Goal: Task Accomplishment & Management: Manage account settings

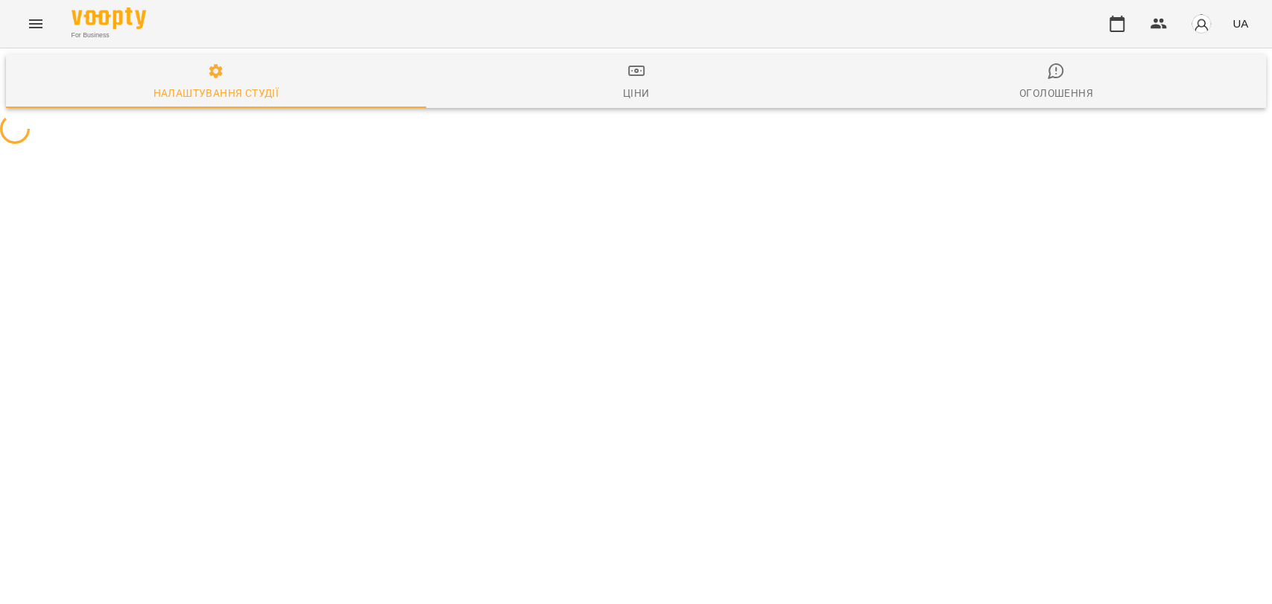
select select "**"
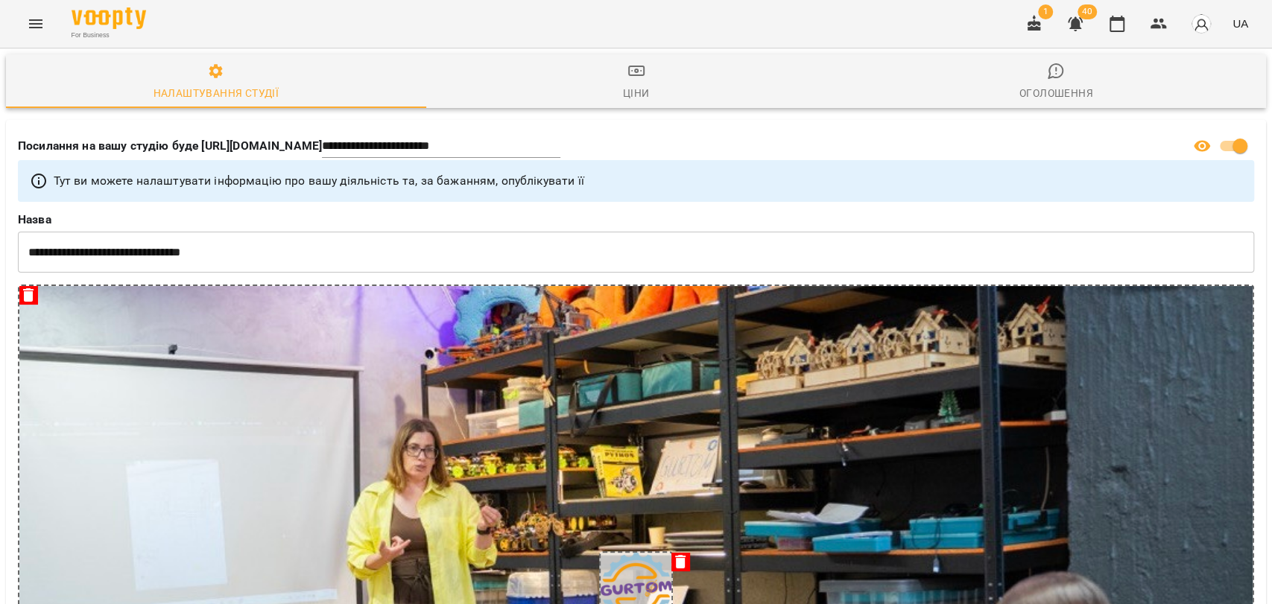
click at [37, 25] on icon "Menu" at bounding box center [36, 24] width 18 height 18
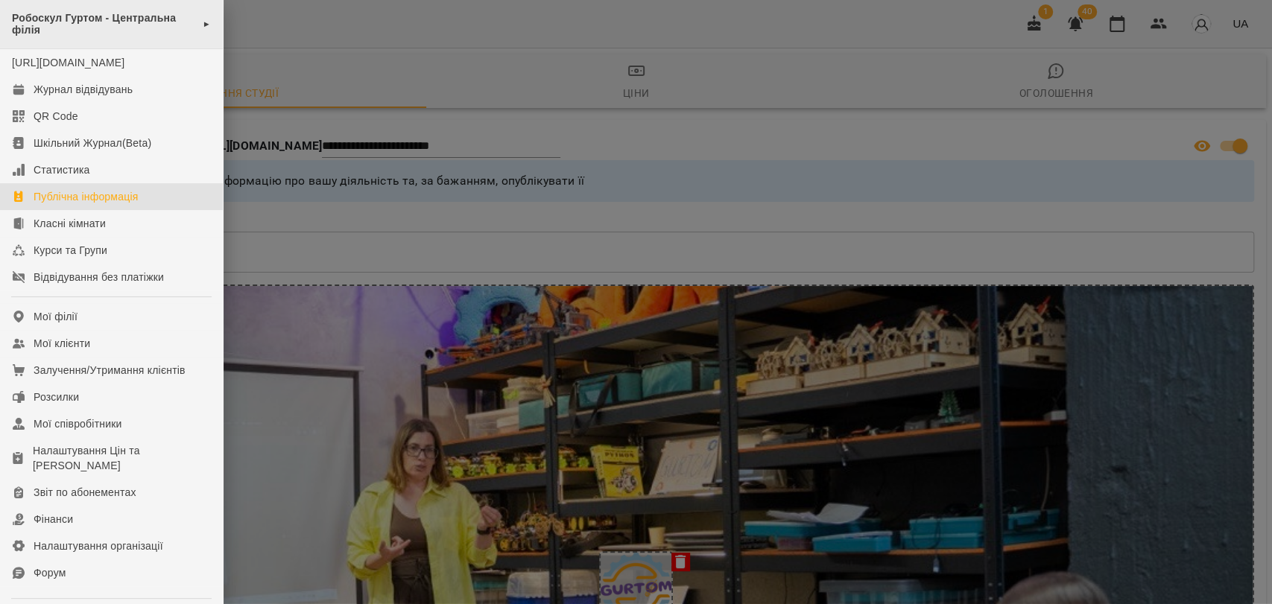
click at [203, 25] on span "►" at bounding box center [207, 24] width 8 height 12
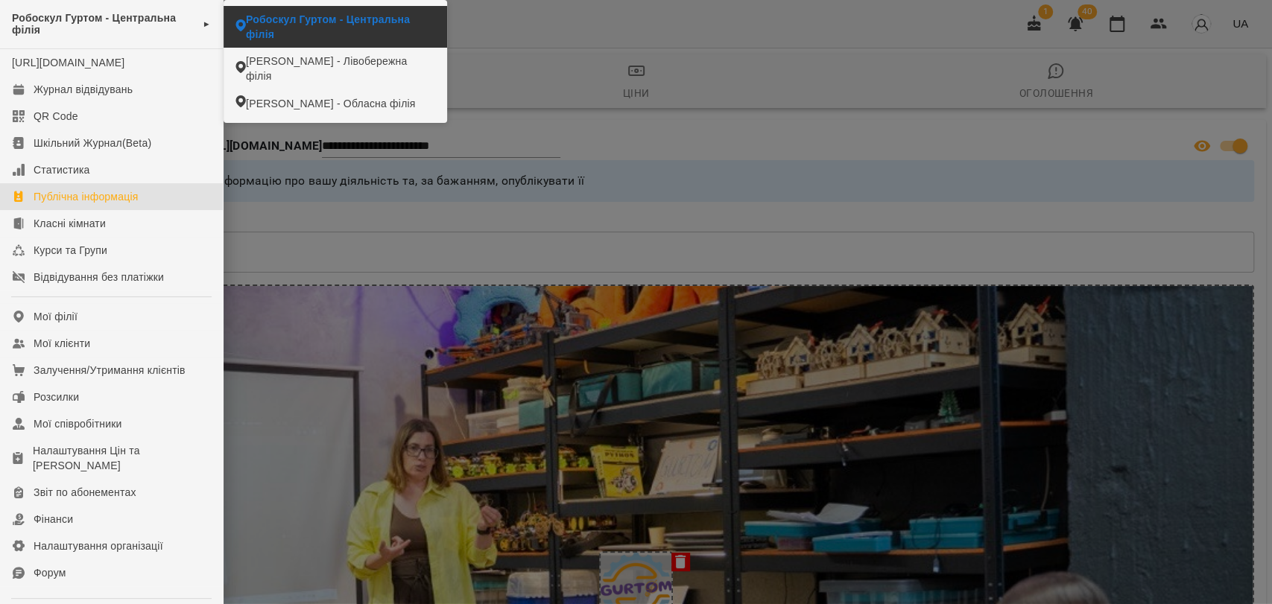
click at [375, 23] on span "Робоскул Гуртом - Центральна філія" at bounding box center [340, 27] width 189 height 30
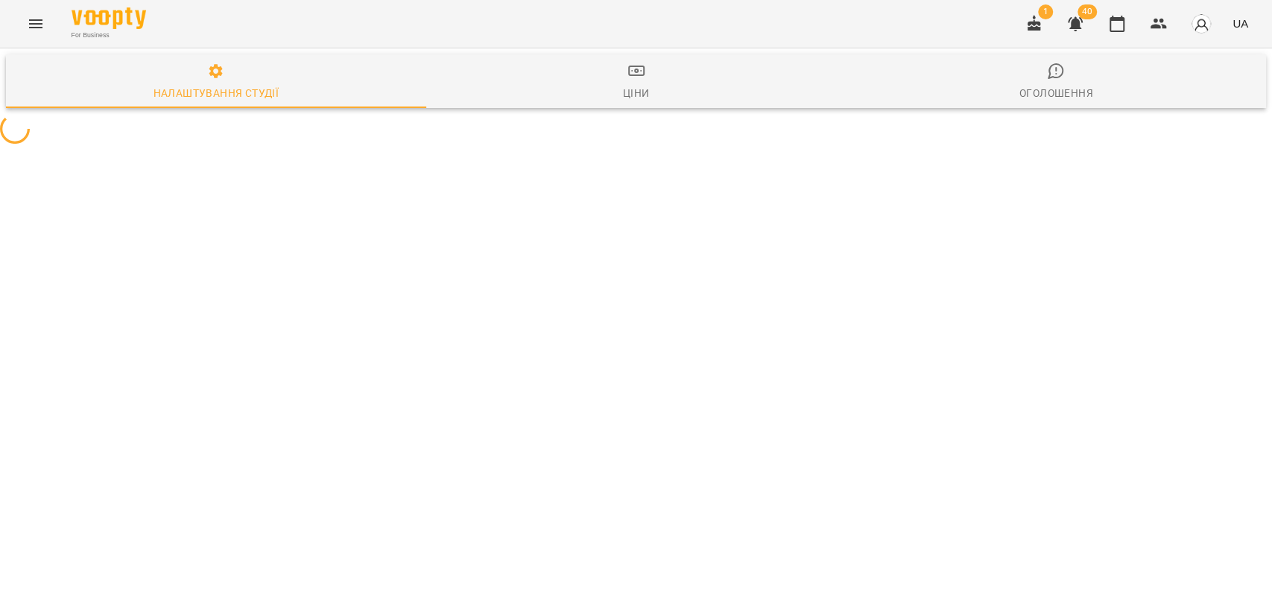
select select "**"
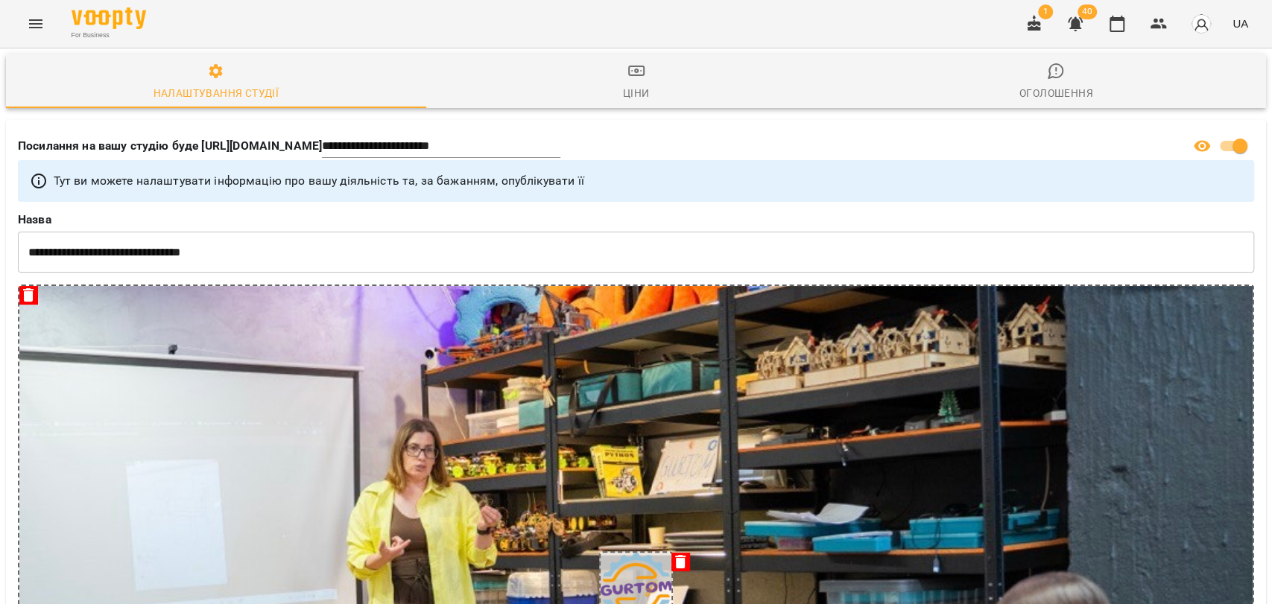
click at [48, 23] on button "Menu" at bounding box center [36, 24] width 36 height 36
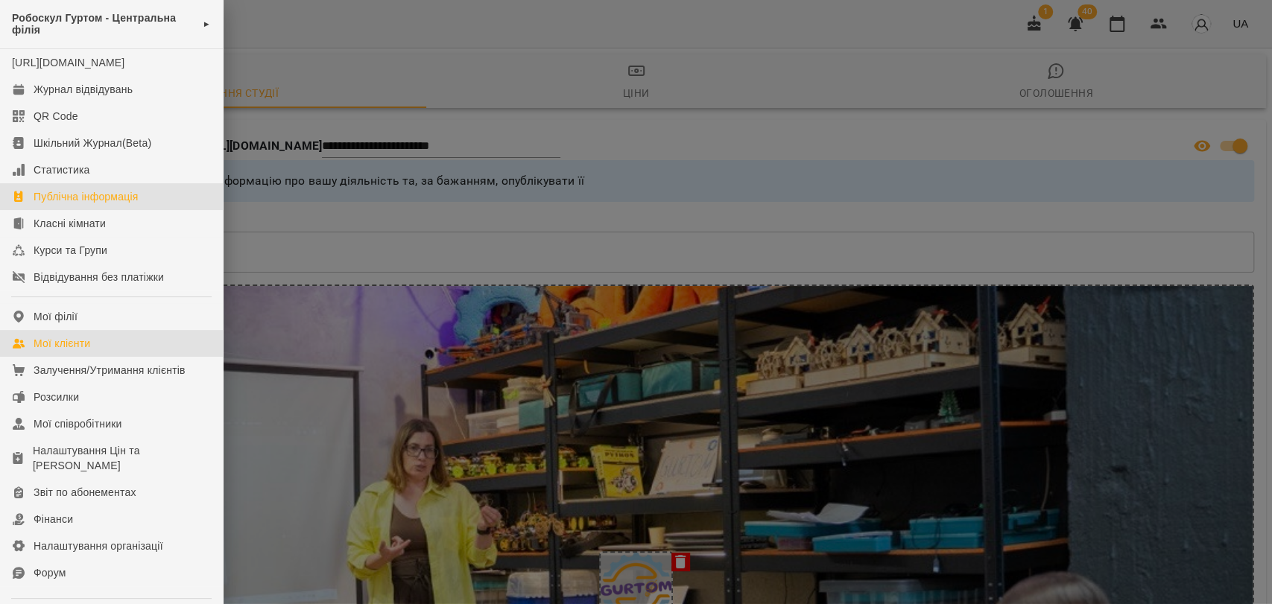
click at [62, 351] on div "Мої клієнти" at bounding box center [62, 343] width 57 height 15
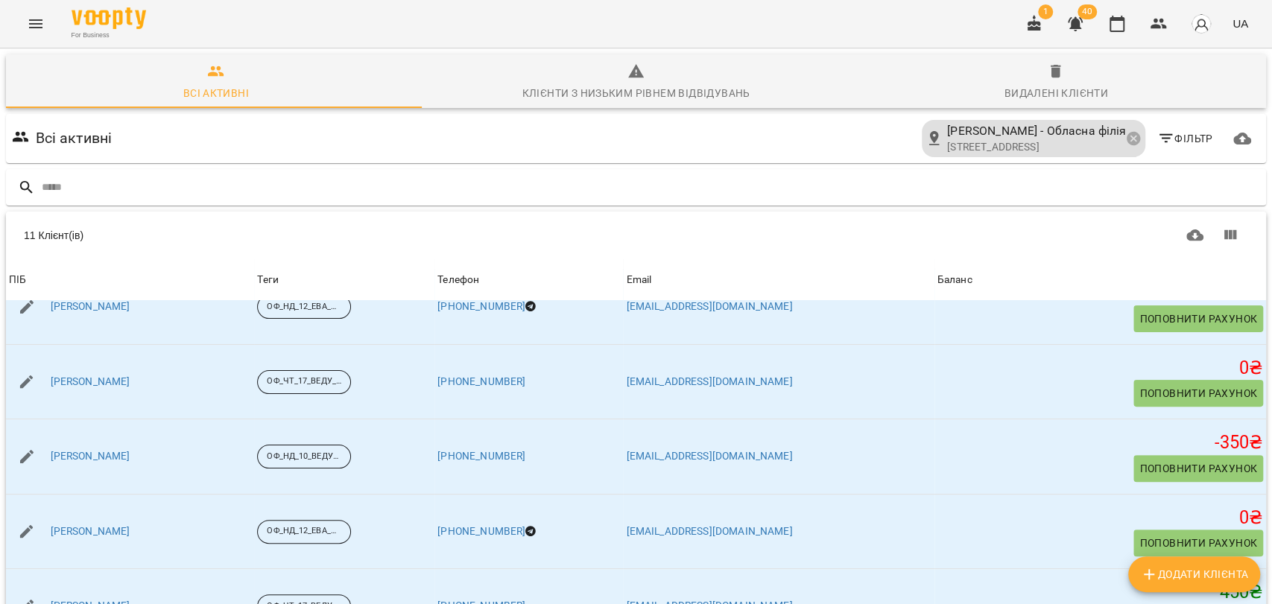
scroll to position [414, 0]
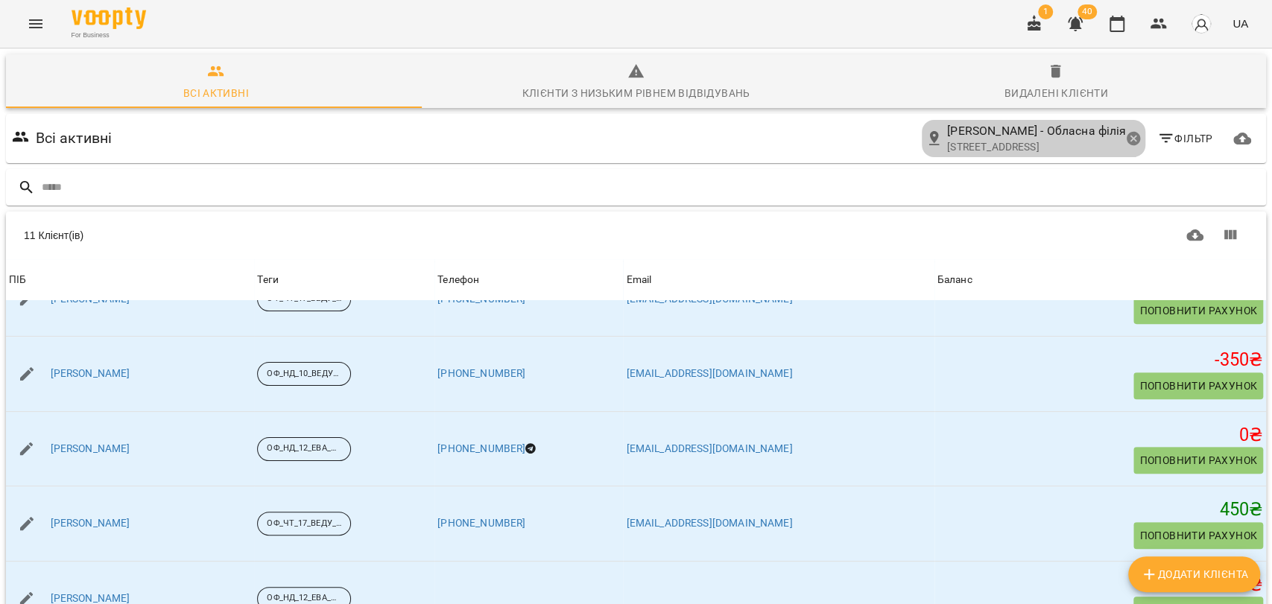
click at [1126, 139] on icon at bounding box center [1132, 138] width 13 height 13
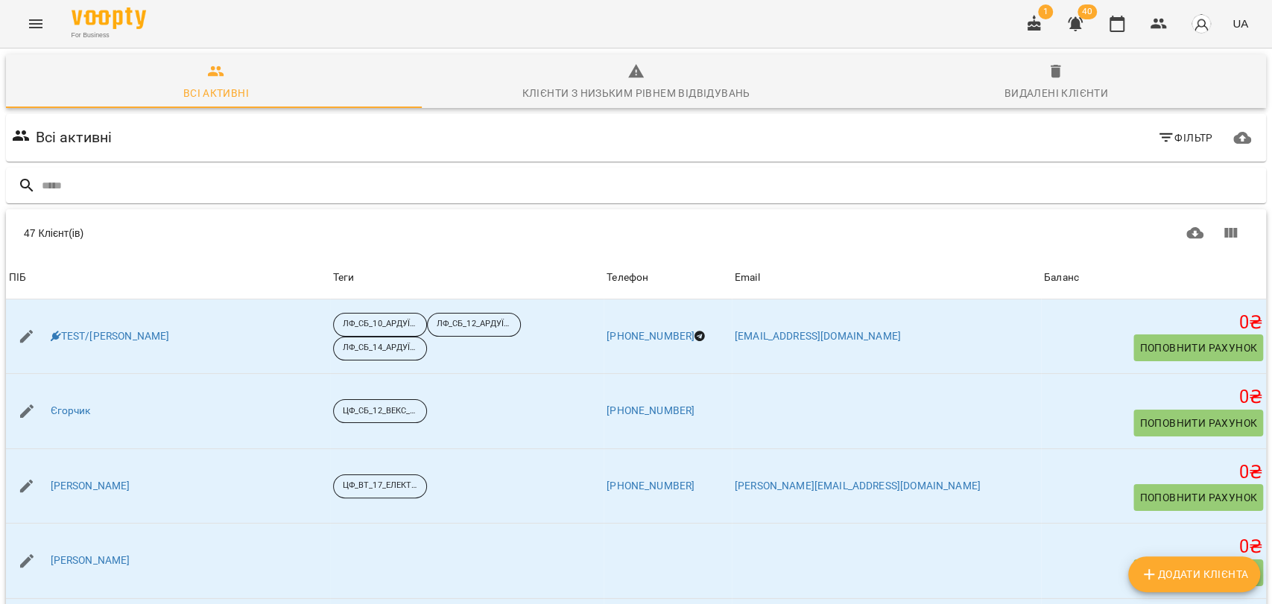
click at [1163, 137] on span "Фільтр" at bounding box center [1185, 138] width 56 height 18
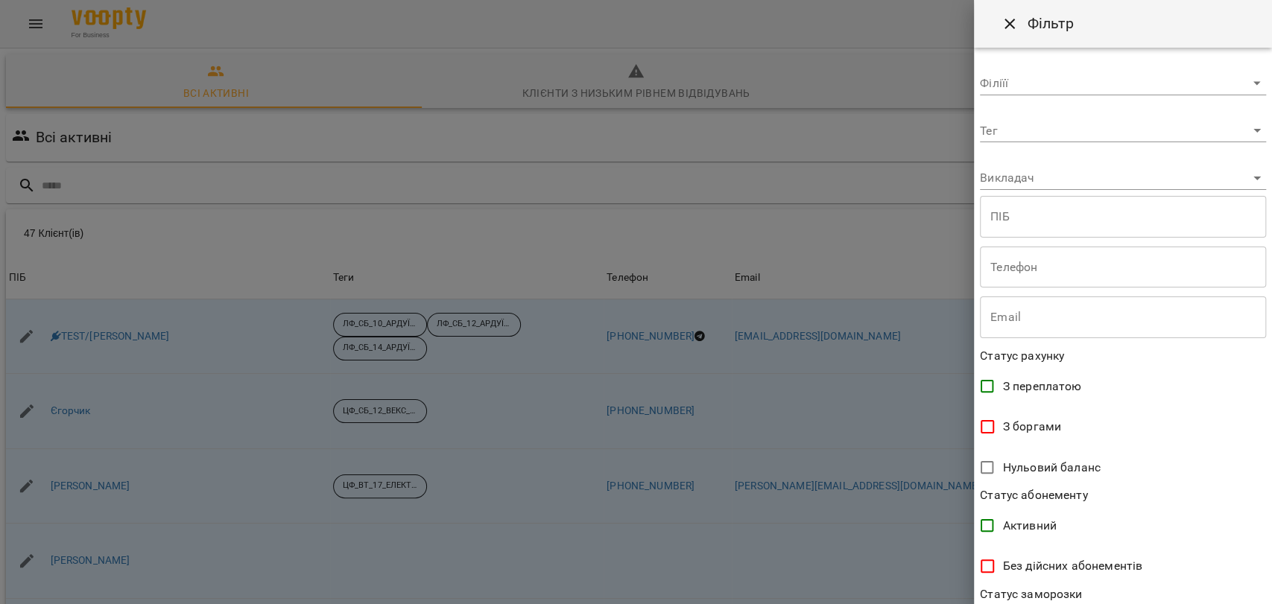
click at [1190, 79] on body "For Business 1 40 UA Всі активні Клієнти з низьким рівнем відвідувань Видалені …" at bounding box center [636, 388] width 1272 height 776
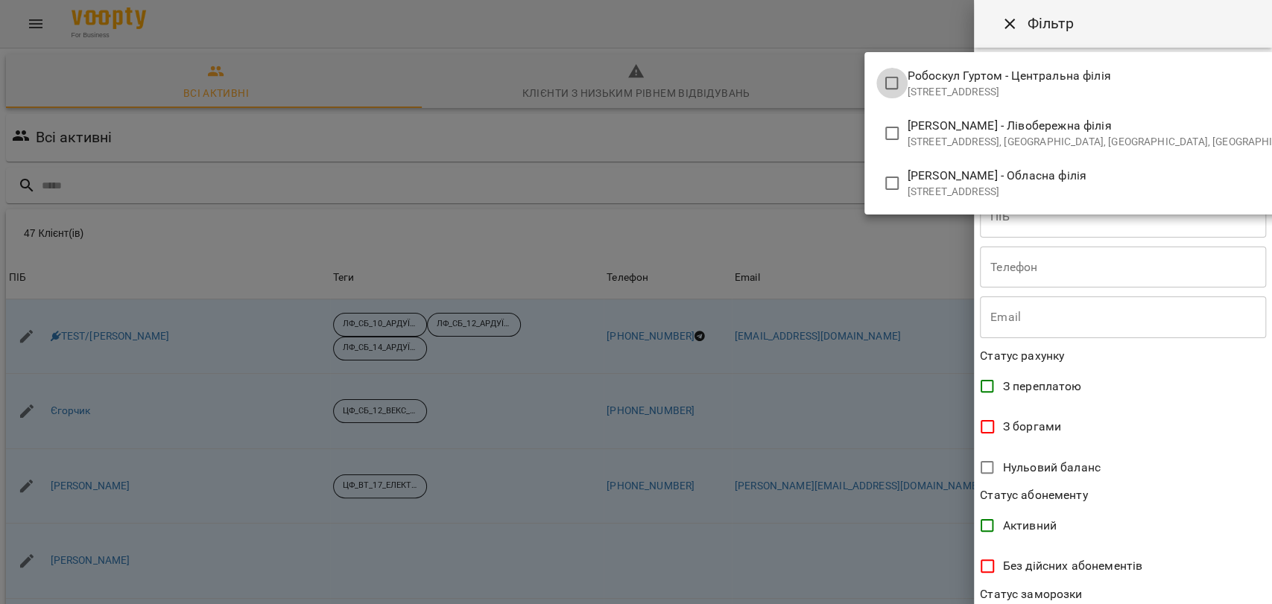
type input "**********"
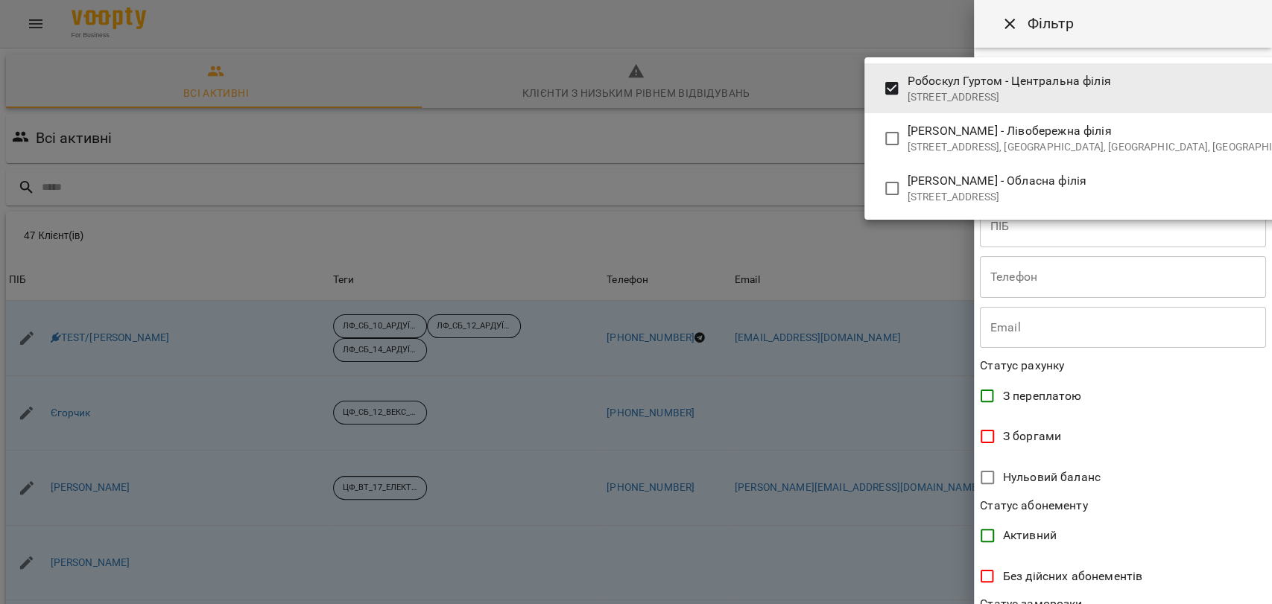
drag, startPoint x: 1264, startPoint y: 405, endPoint x: 1271, endPoint y: 593, distance: 188.7
click at [1271, 593] on div at bounding box center [636, 302] width 1272 height 604
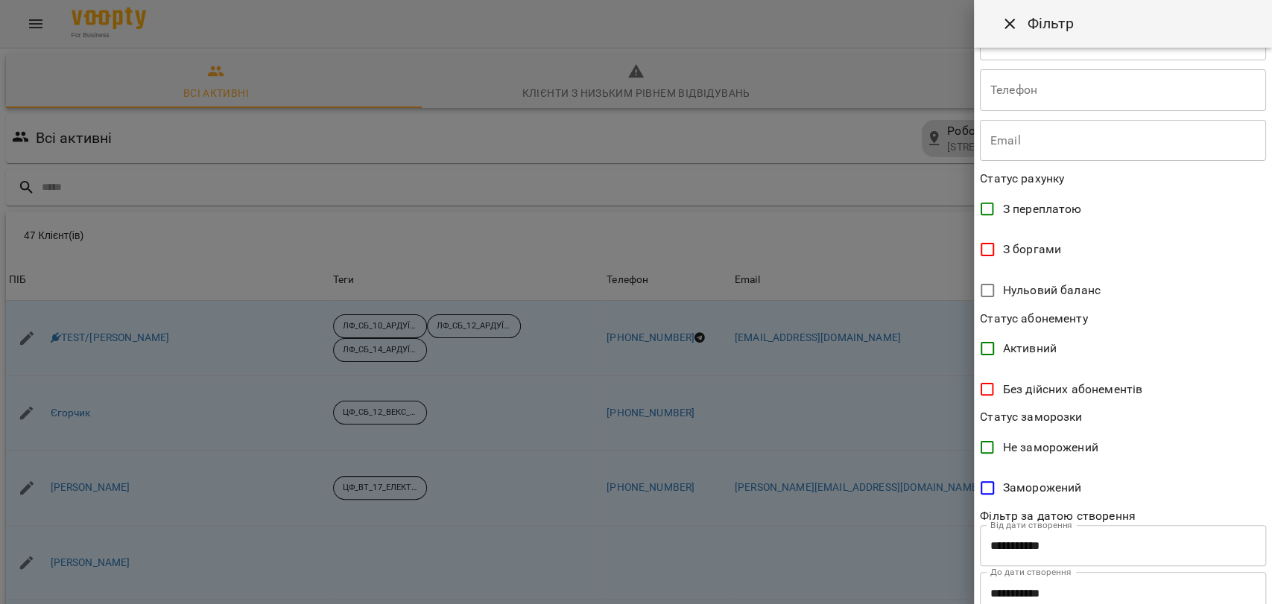
scroll to position [236, 0]
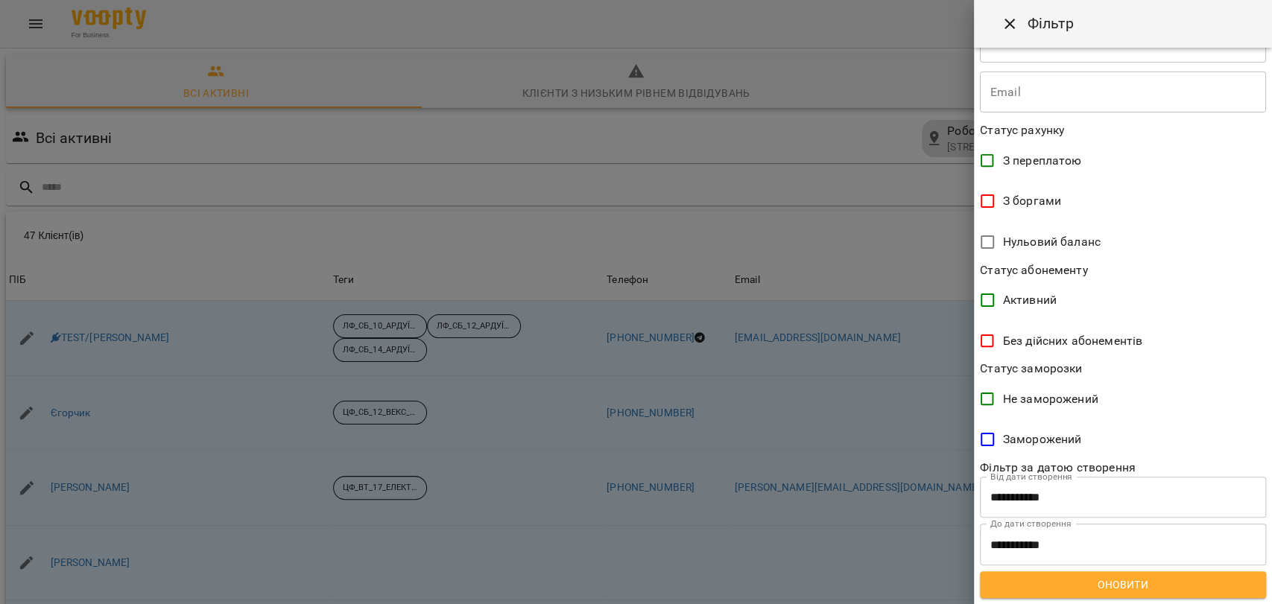
click at [1149, 583] on span "Оновити" at bounding box center [1123, 585] width 262 height 18
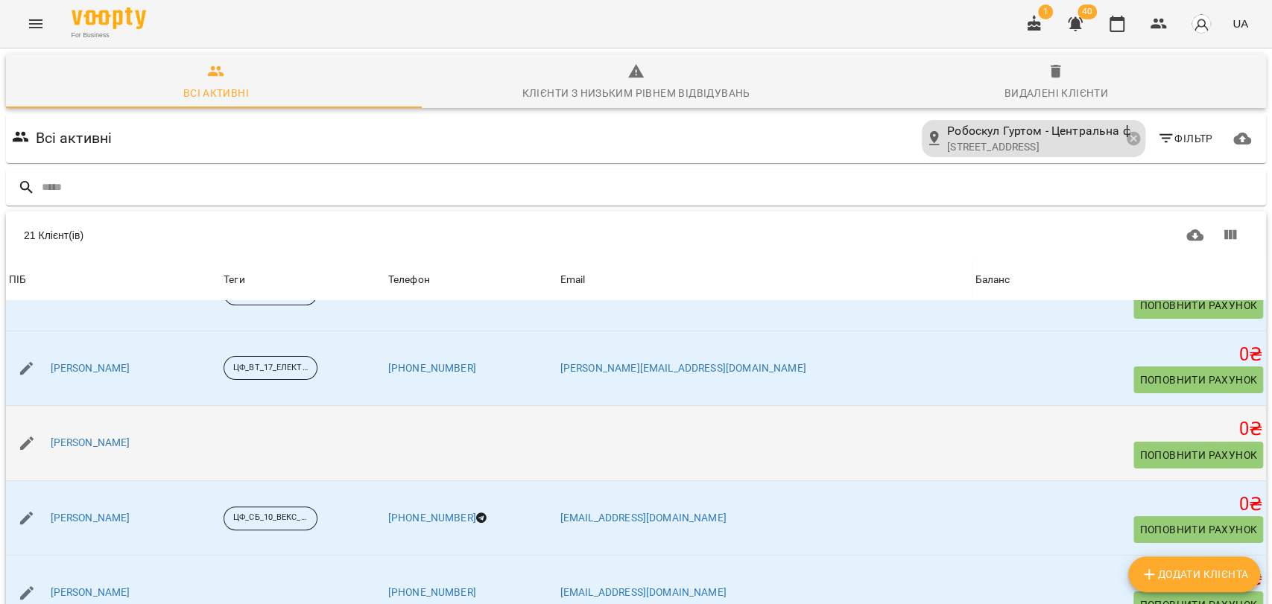
scroll to position [83, 0]
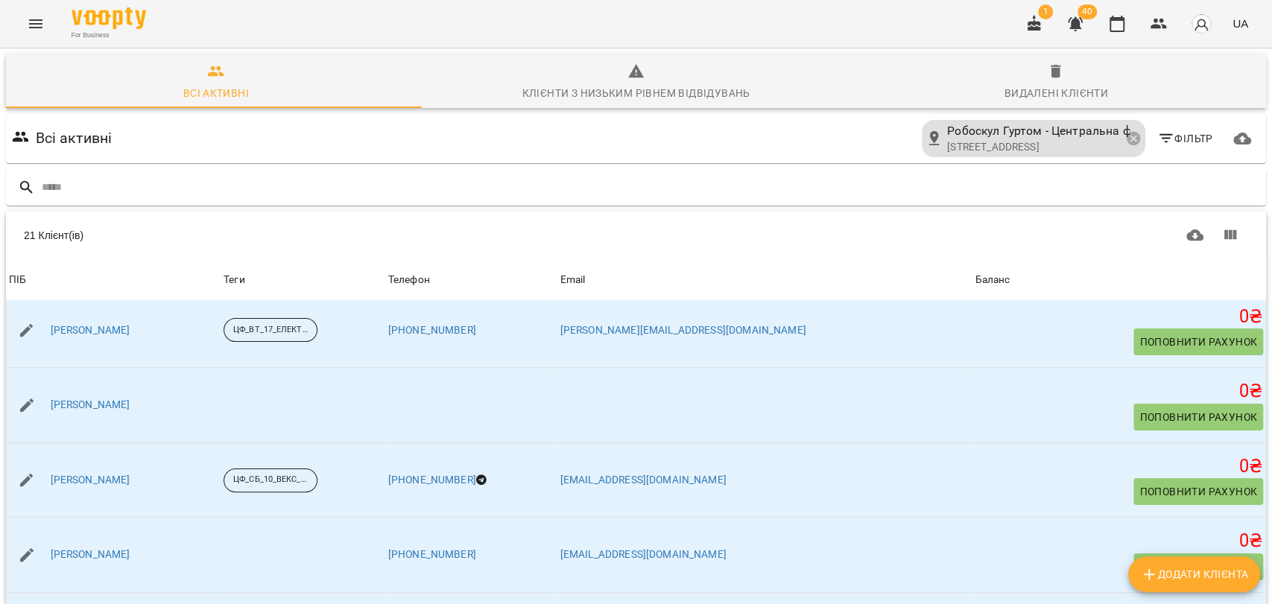
click at [1172, 140] on span "Фільтр" at bounding box center [1185, 139] width 56 height 18
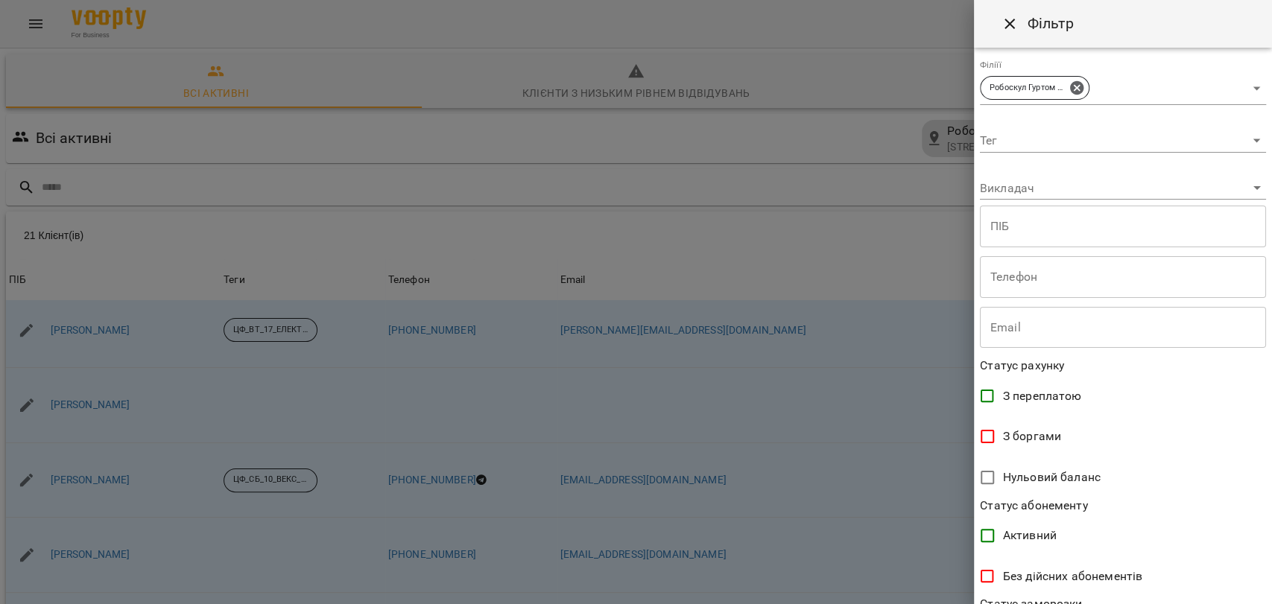
click at [1240, 142] on body "For Business 1 40 UA Всі активні Клієнти з низьким рівнем відвідувань Видалені …" at bounding box center [636, 388] width 1272 height 777
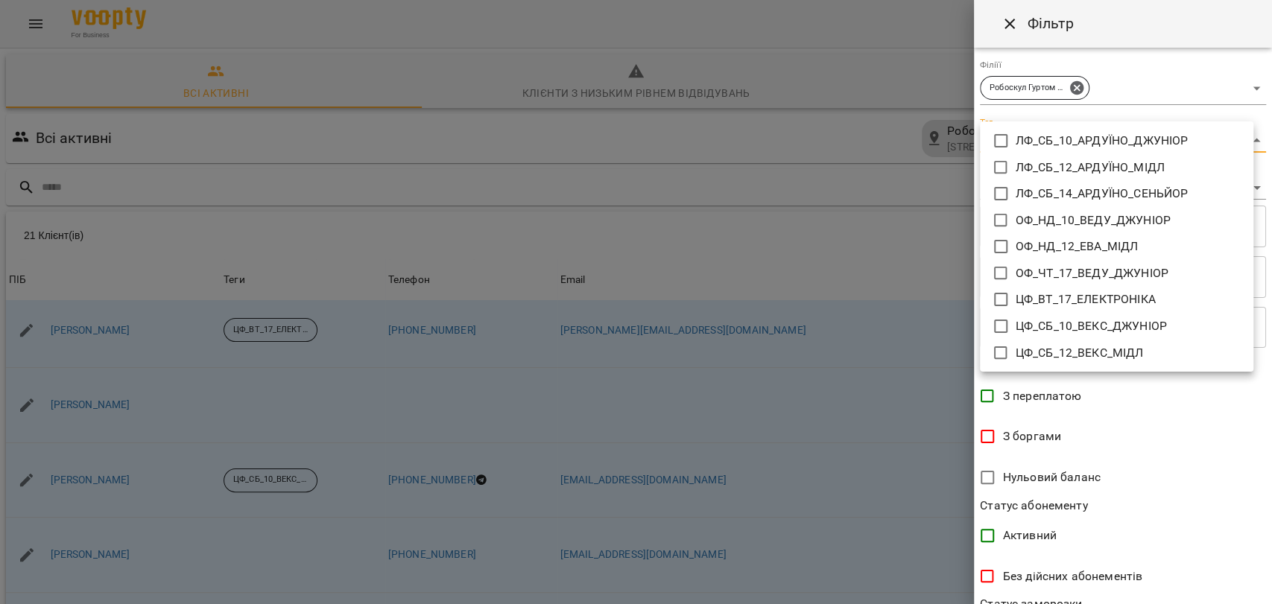
click at [1002, 329] on icon at bounding box center [1001, 327] width 18 height 18
type input "**********"
